Goal: Check status: Check status

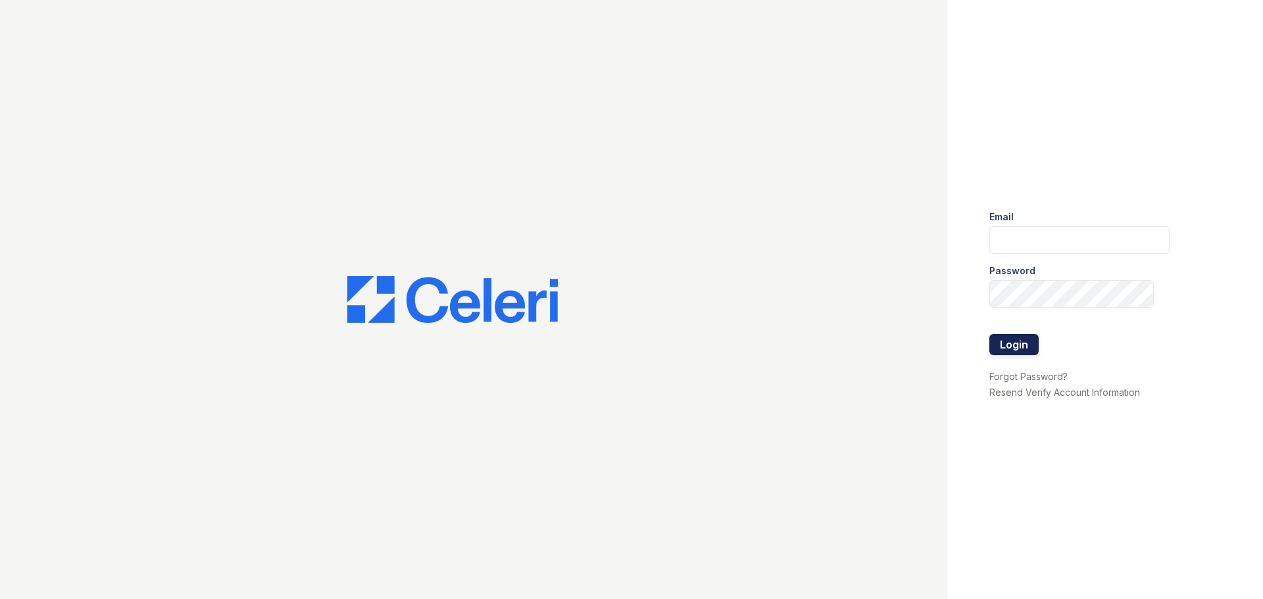
type input "arrivenorthbethesda@trinity-pm.com"
click at [1006, 343] on button "Login" at bounding box center [1013, 344] width 49 height 21
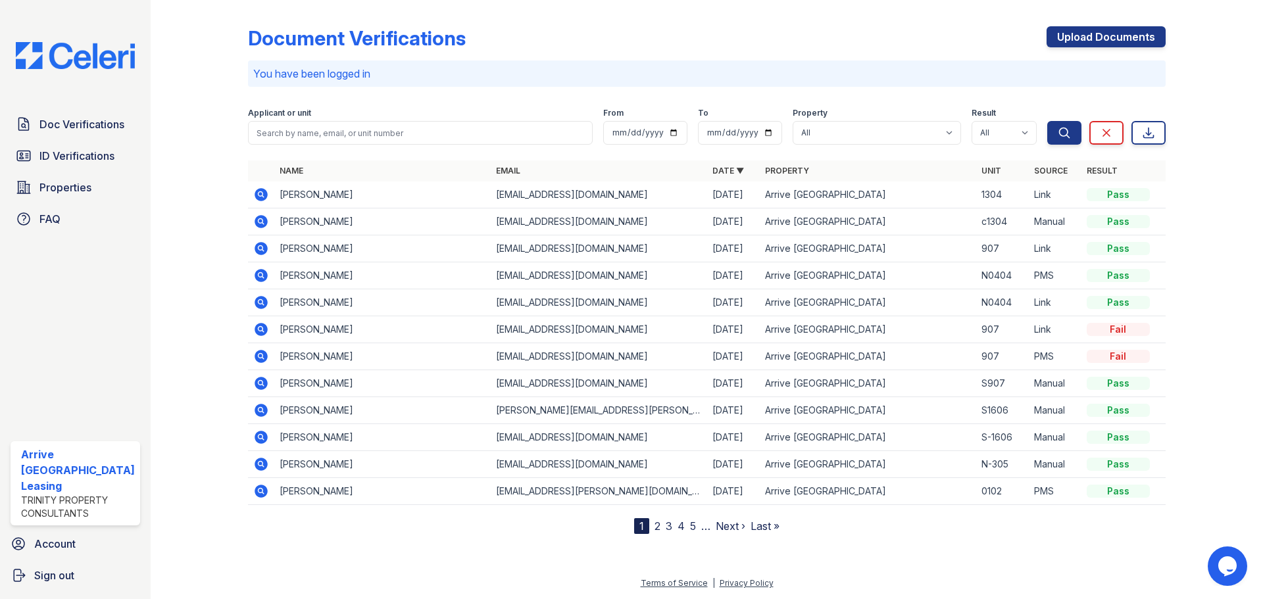
click at [261, 247] on icon at bounding box center [259, 247] width 3 height 3
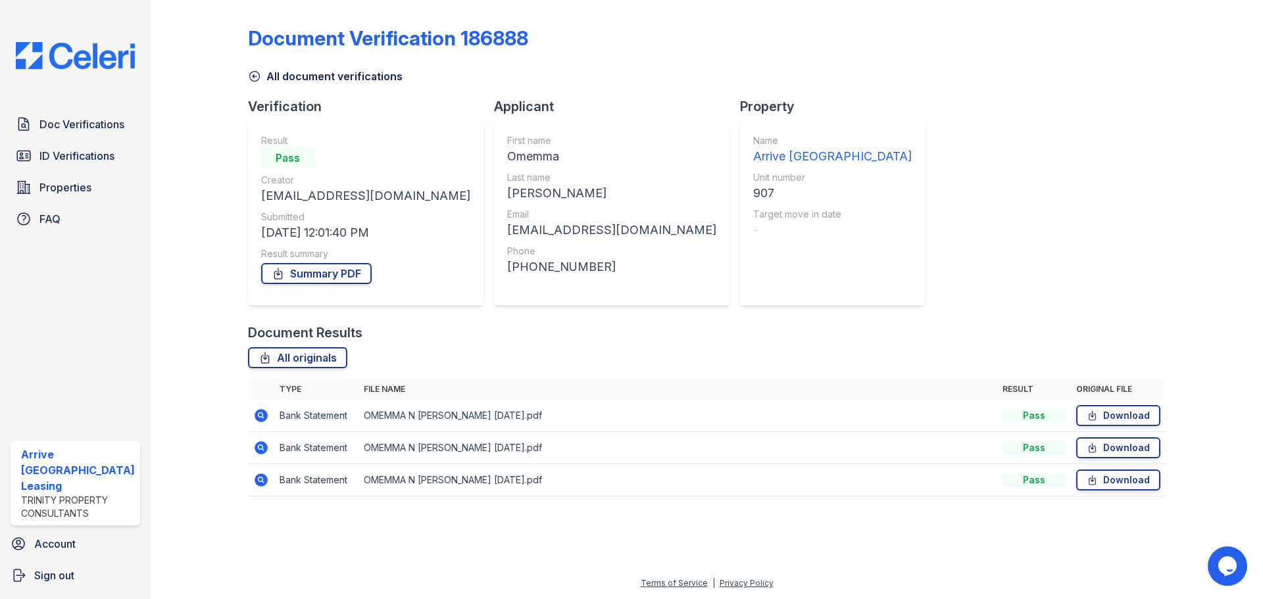
click at [268, 416] on td at bounding box center [261, 416] width 26 height 32
click at [262, 415] on icon at bounding box center [261, 415] width 13 height 13
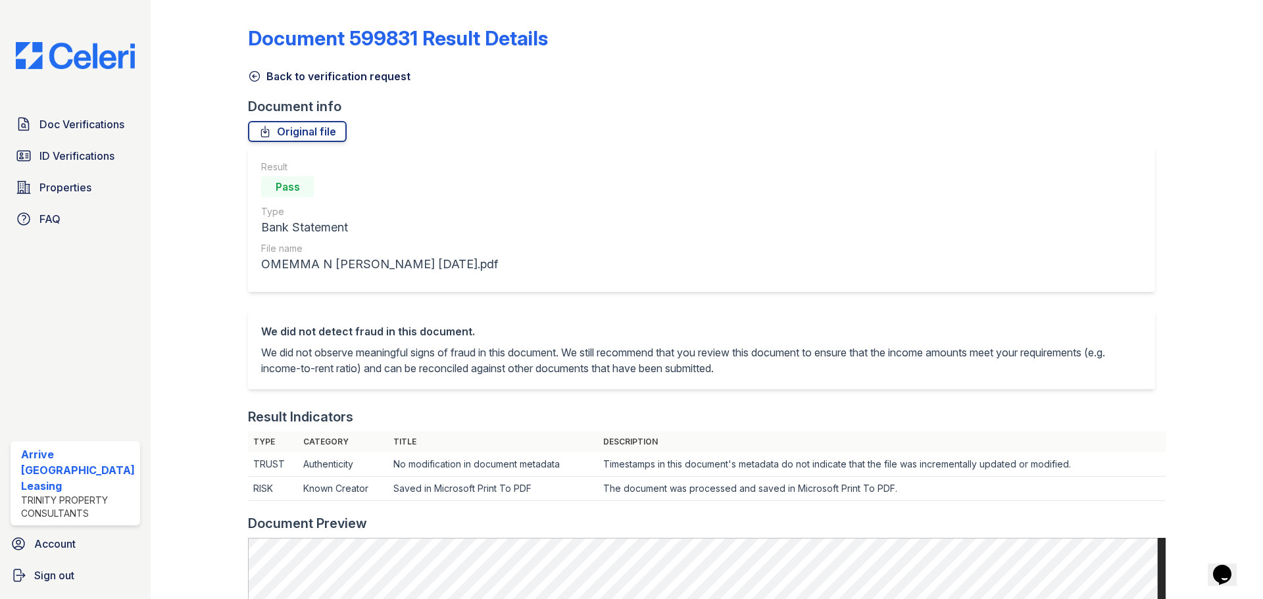
click at [257, 76] on icon at bounding box center [254, 76] width 13 height 13
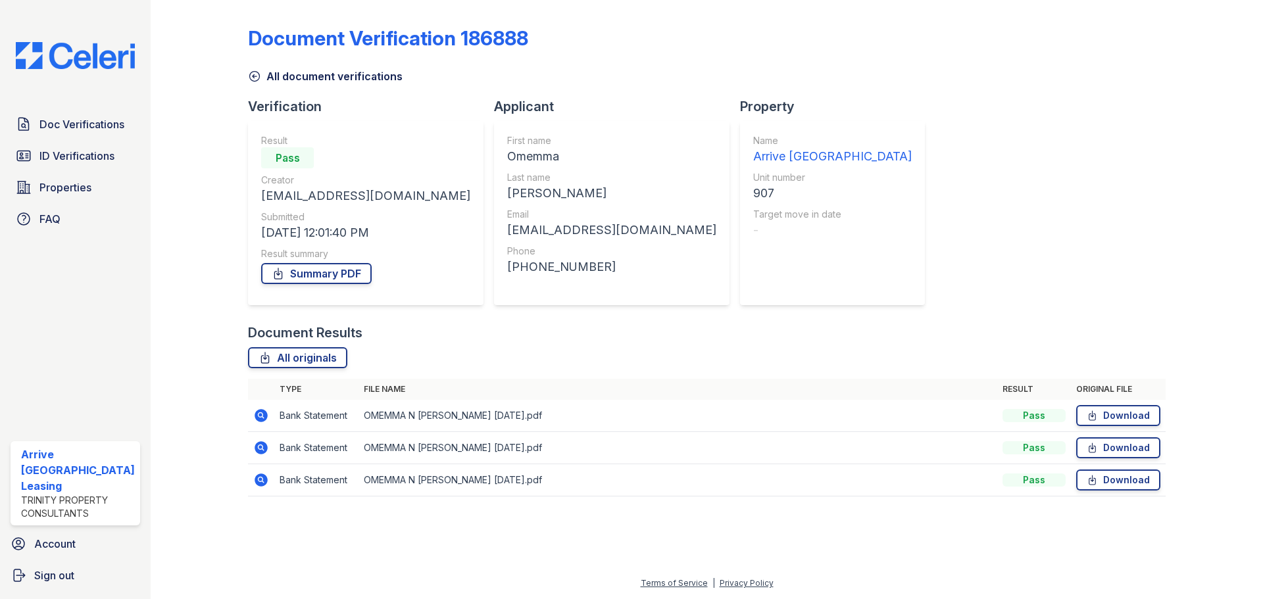
click at [251, 78] on icon at bounding box center [254, 76] width 13 height 13
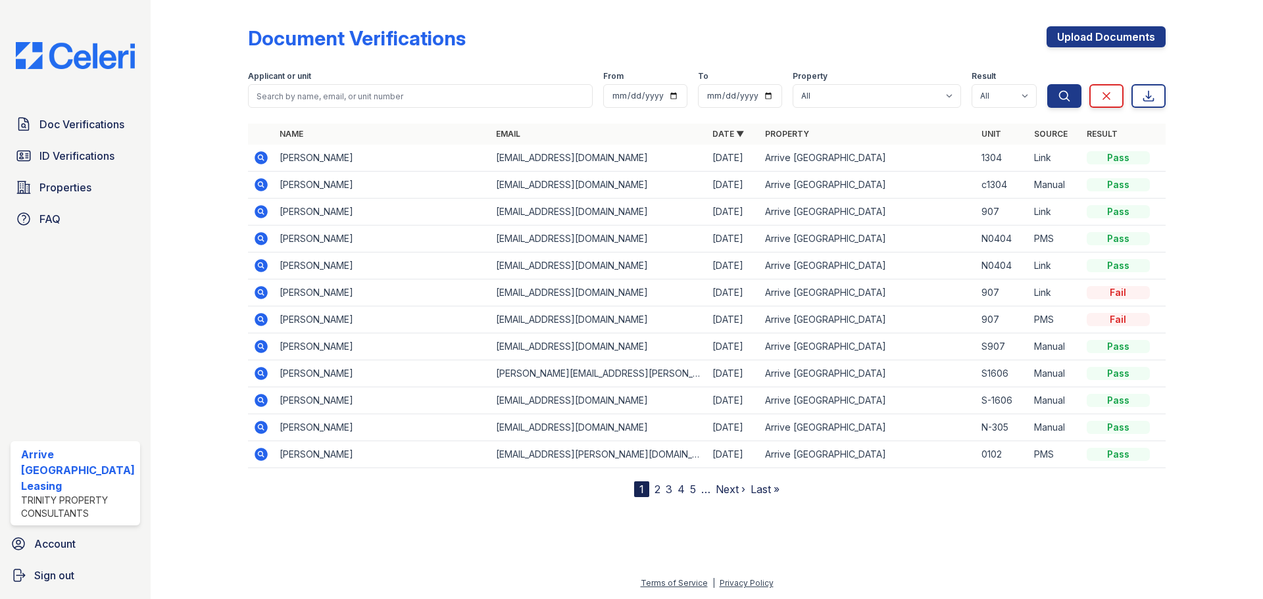
click at [658, 488] on link "2" at bounding box center [657, 489] width 6 height 13
click at [666, 489] on link "1" at bounding box center [664, 489] width 5 height 13
click at [258, 296] on icon at bounding box center [261, 292] width 13 height 13
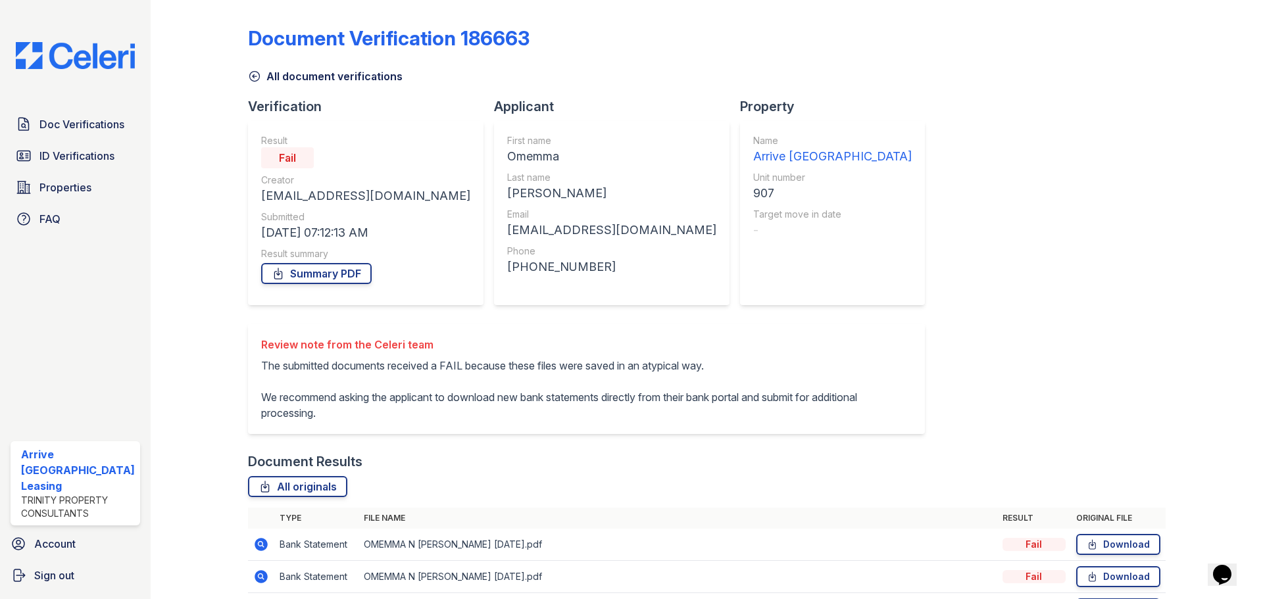
click at [249, 77] on icon at bounding box center [254, 76] width 13 height 13
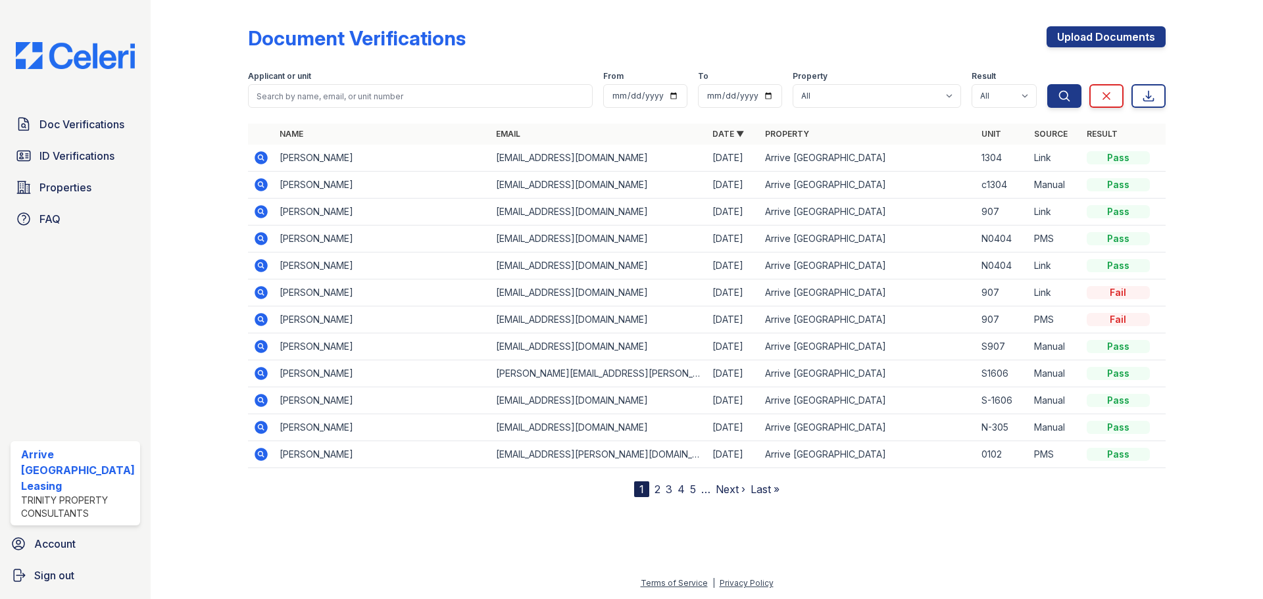
click at [262, 212] on icon at bounding box center [261, 211] width 13 height 13
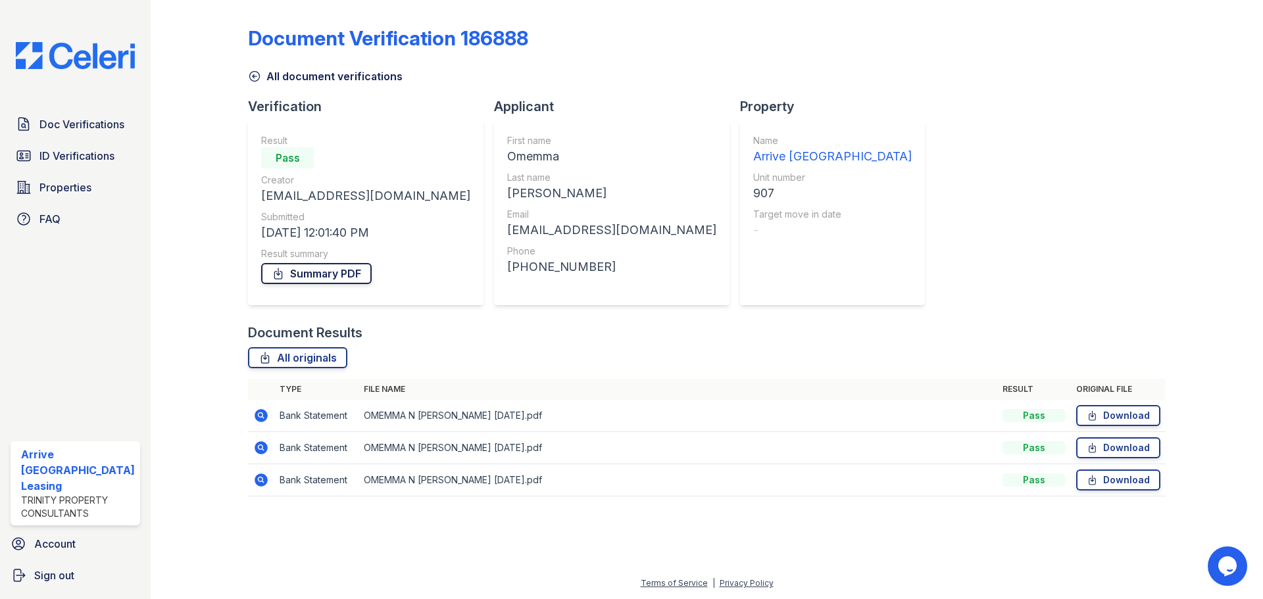
click at [342, 275] on link "Summary PDF" at bounding box center [316, 273] width 110 height 21
click at [253, 75] on icon at bounding box center [255, 77] width 10 height 10
